Goal: Complete application form

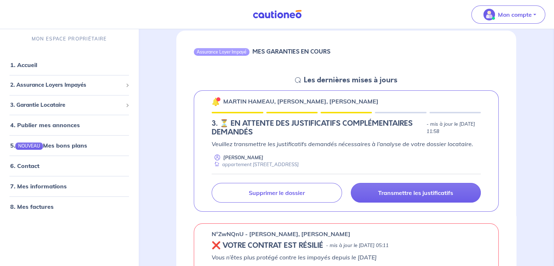
scroll to position [70, 0]
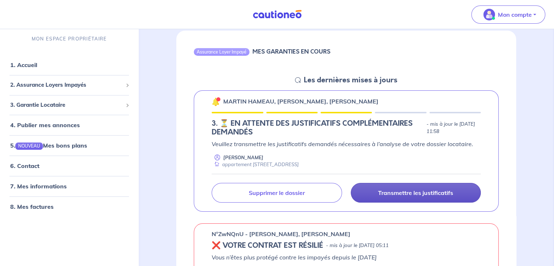
click at [402, 190] on p "Transmettre les justificatifs" at bounding box center [415, 192] width 75 height 7
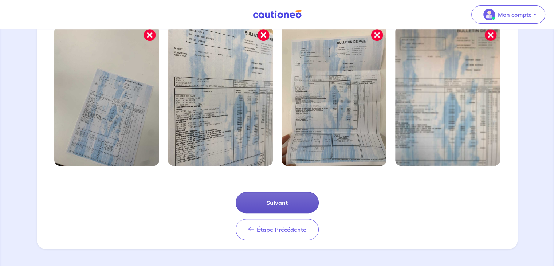
click at [300, 194] on button "Suivant" at bounding box center [277, 202] width 83 height 21
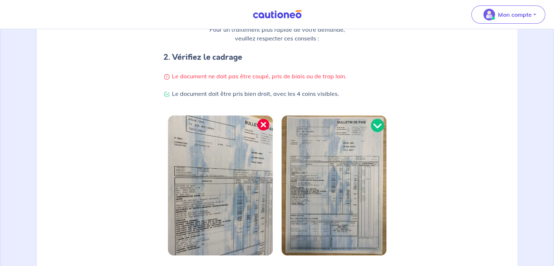
scroll to position [220, 0]
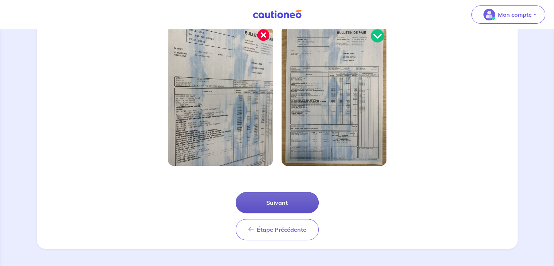
click at [275, 195] on button "Suivant" at bounding box center [277, 202] width 83 height 21
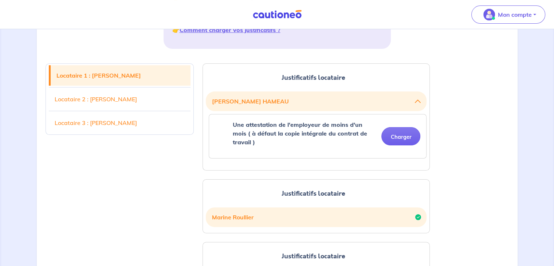
scroll to position [155, 0]
click at [401, 132] on button "Charger" at bounding box center [400, 136] width 39 height 18
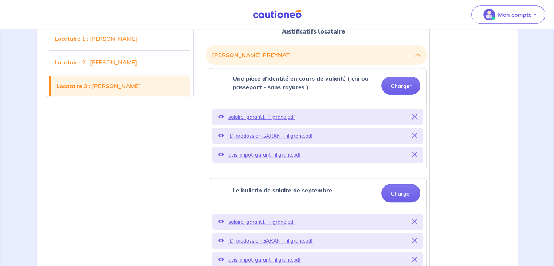
scroll to position [405, 0]
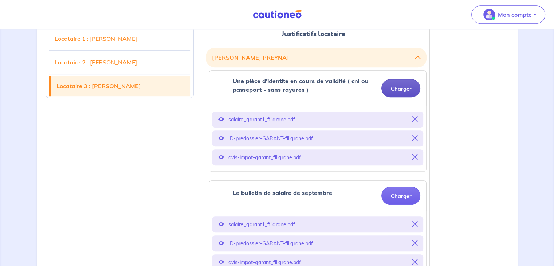
click at [394, 79] on button "Charger" at bounding box center [400, 88] width 39 height 18
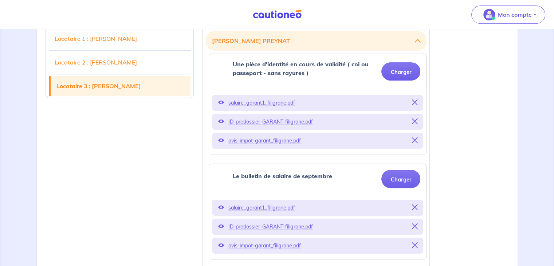
scroll to position [419, 0]
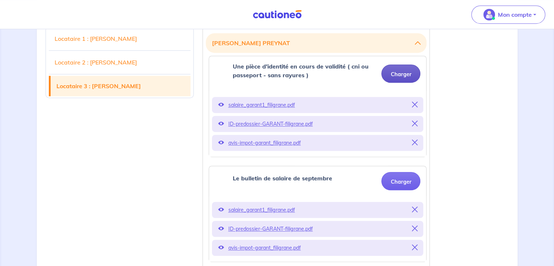
click at [396, 65] on button "Charger" at bounding box center [400, 73] width 39 height 18
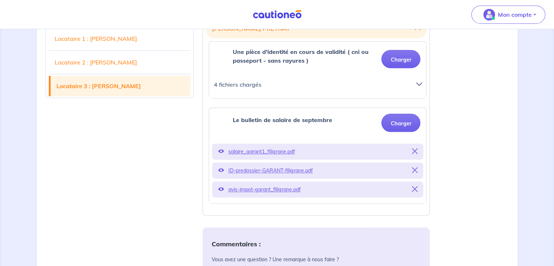
scroll to position [432, 0]
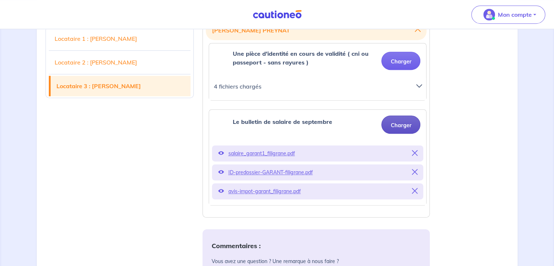
click at [405, 116] on button "Charger" at bounding box center [400, 124] width 39 height 18
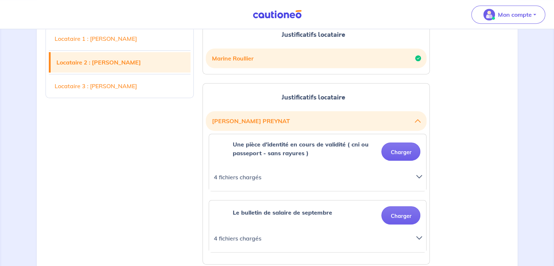
scroll to position [342, 0]
click at [337, 171] on p "4 fichiers chargés" at bounding box center [310, 176] width 194 height 10
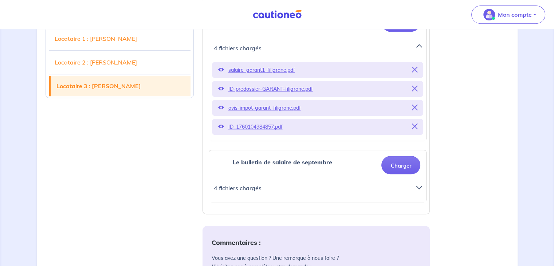
scroll to position [470, 0]
click at [305, 183] on p "4 fichiers chargés" at bounding box center [310, 188] width 194 height 10
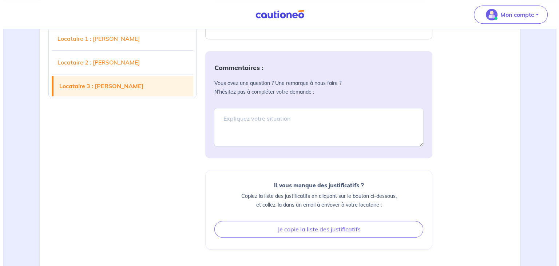
scroll to position [731, 0]
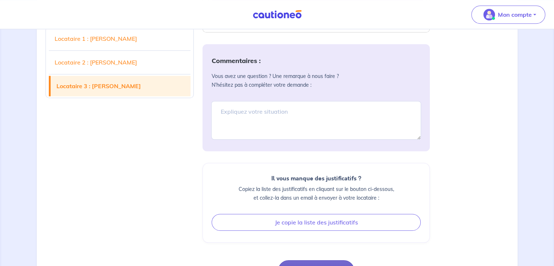
click at [315, 260] on button "Continuer" at bounding box center [316, 270] width 76 height 21
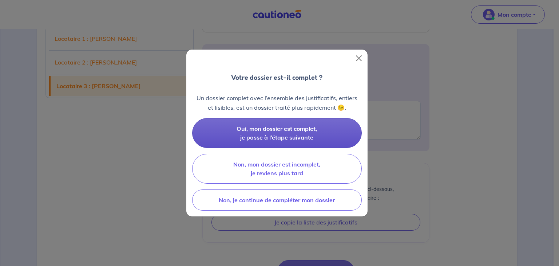
click at [288, 135] on span "Oui, mon dossier est complet, je passe à l’étape suivante" at bounding box center [277, 133] width 80 height 16
